Goal: Information Seeking & Learning: Check status

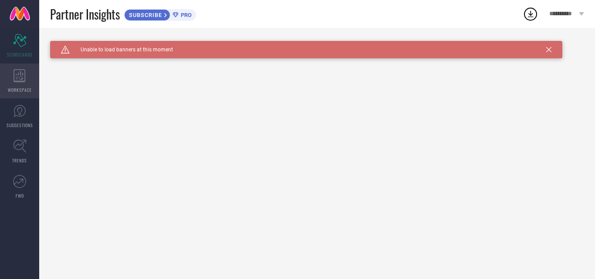
click at [18, 75] on icon at bounding box center [20, 75] width 12 height 13
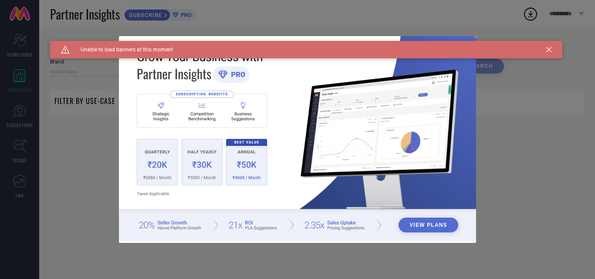
type input "1 STOP FASHION"
type input "All"
